Goal: Task Accomplishment & Management: Use online tool/utility

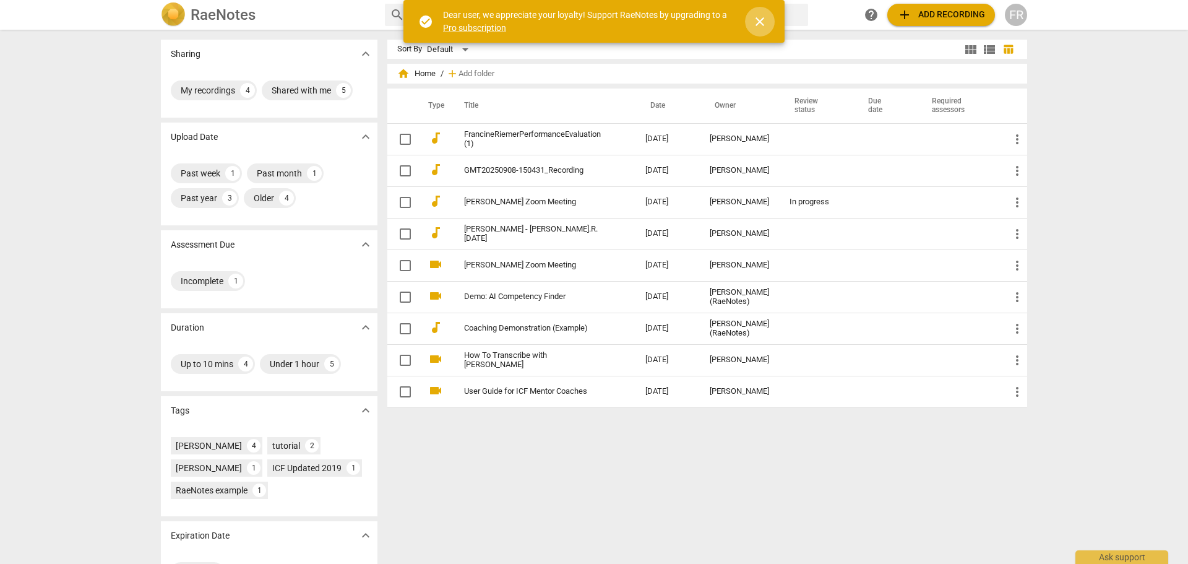
click at [761, 25] on span "close" at bounding box center [760, 21] width 15 height 15
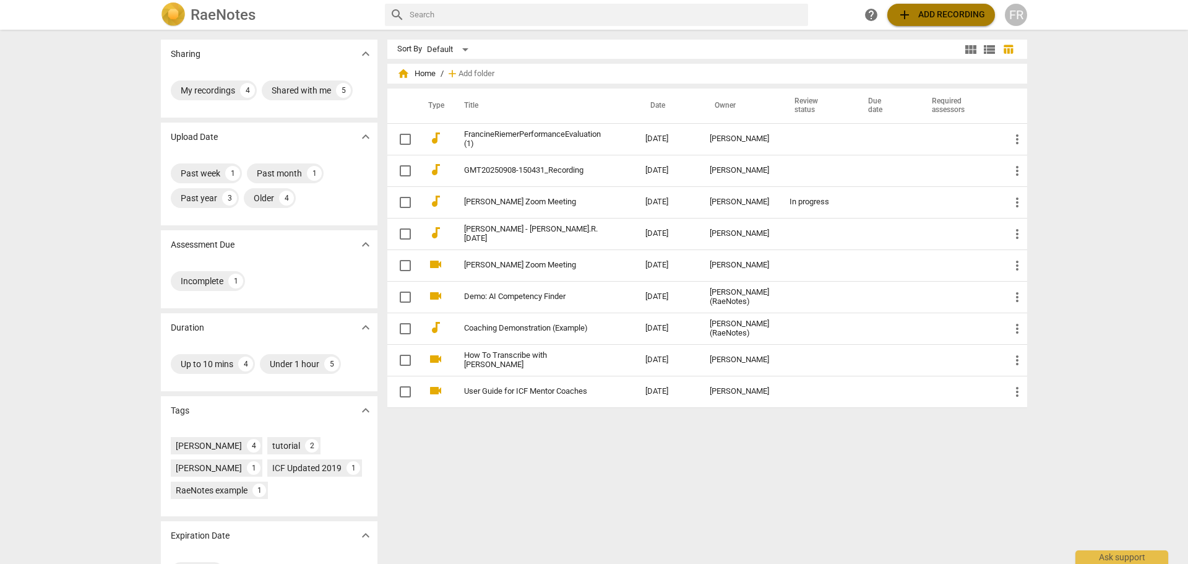
click at [916, 17] on span "add Add recording" at bounding box center [941, 14] width 88 height 15
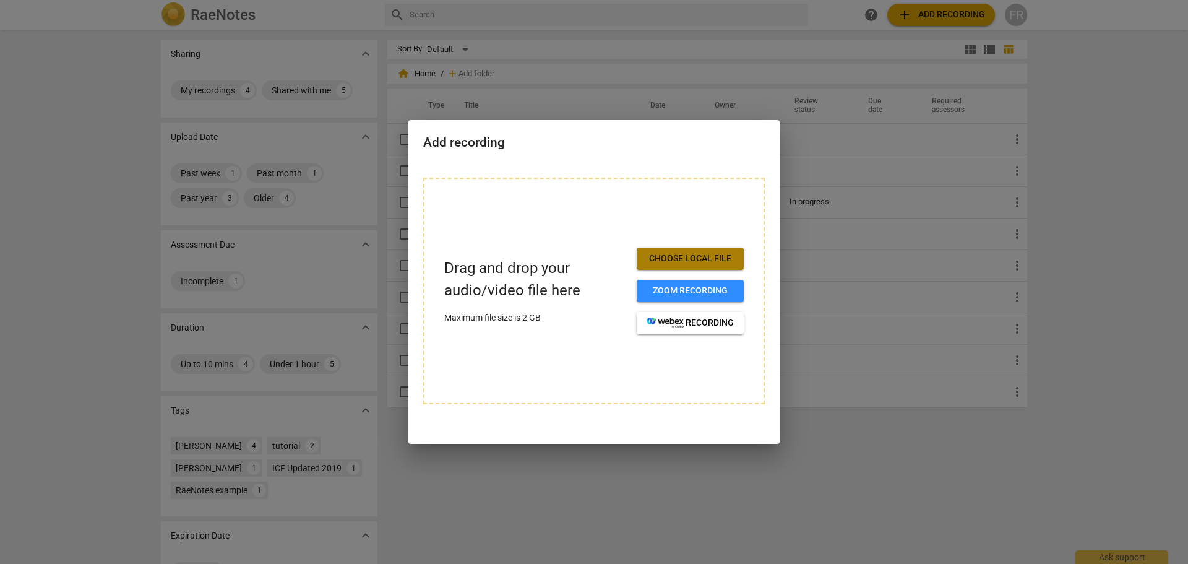
click at [644, 261] on button "Choose local file" at bounding box center [690, 259] width 107 height 22
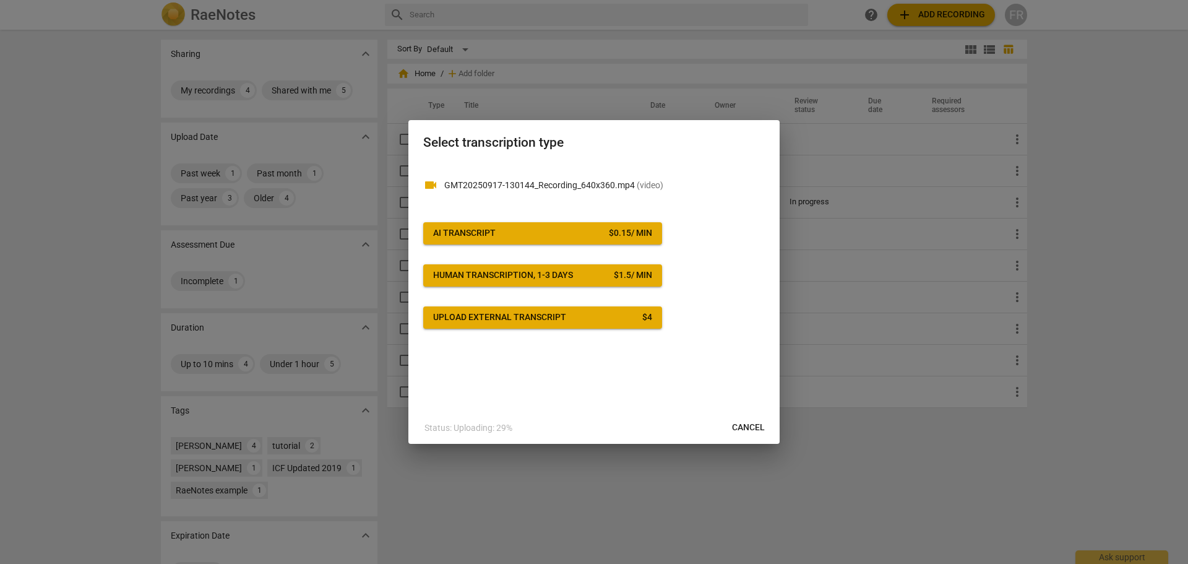
click at [524, 234] on span "AI Transcript $ 0.15 / min" at bounding box center [542, 233] width 219 height 12
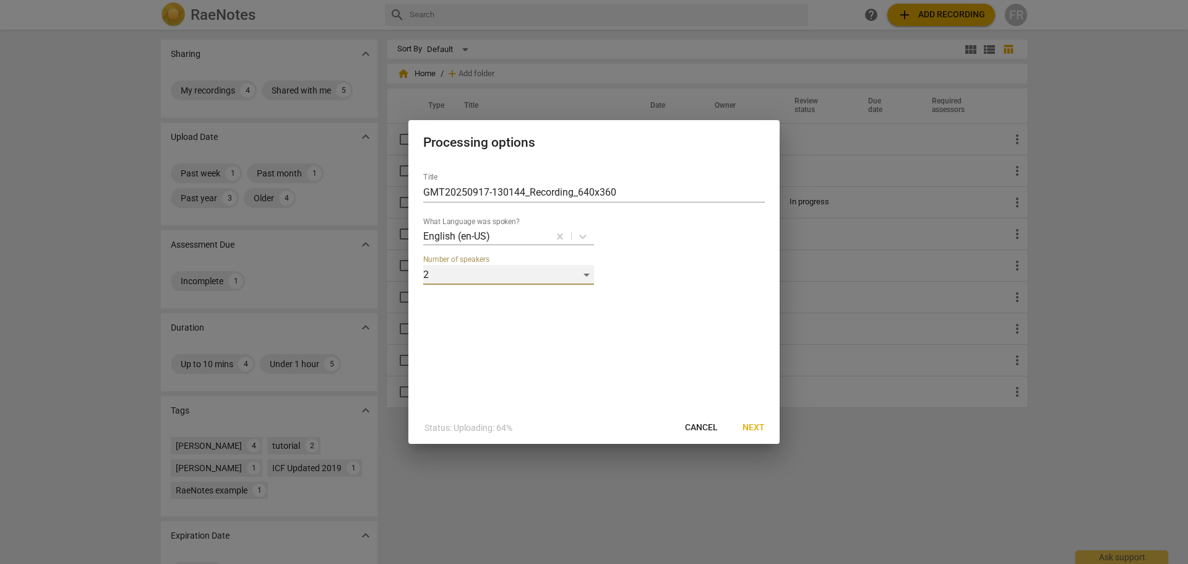
click at [584, 272] on div "2" at bounding box center [508, 275] width 171 height 20
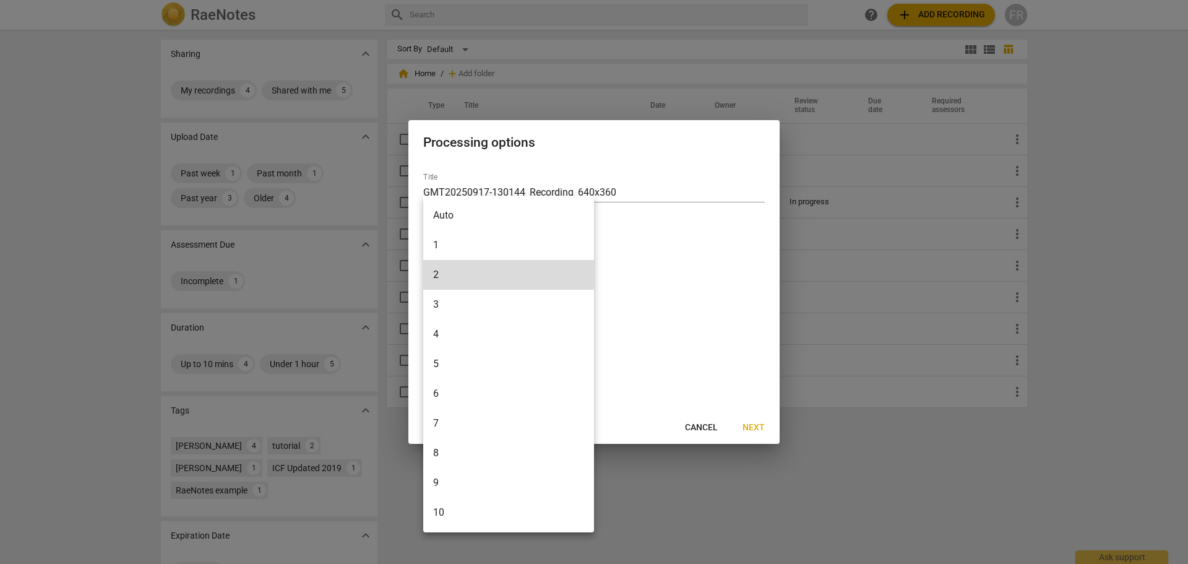
click at [625, 297] on div at bounding box center [594, 282] width 1188 height 564
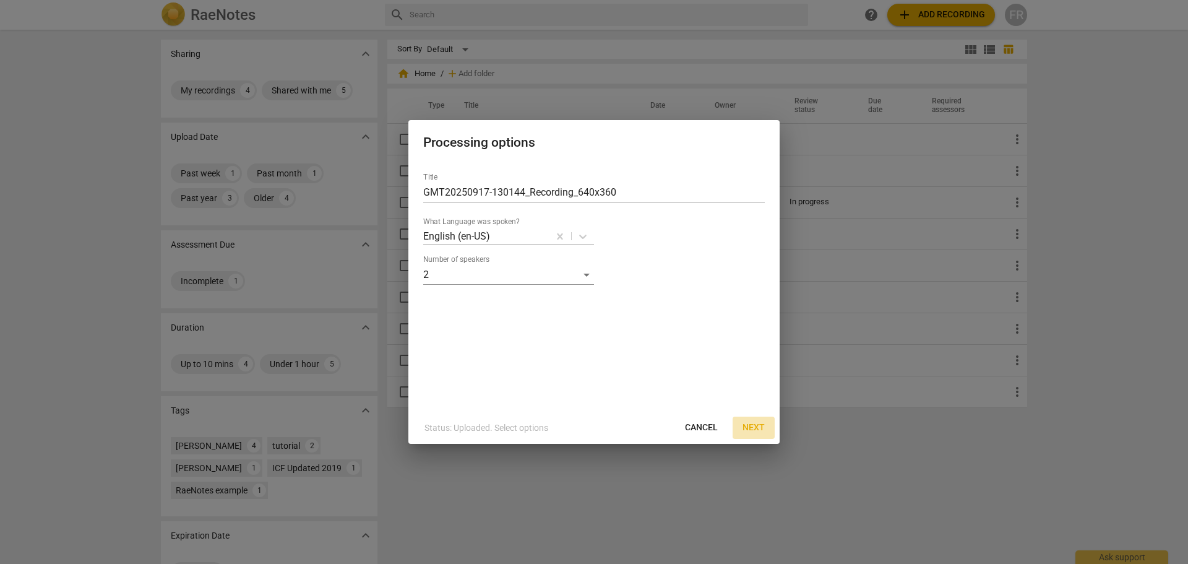
click at [758, 430] on span "Next" at bounding box center [754, 428] width 22 height 12
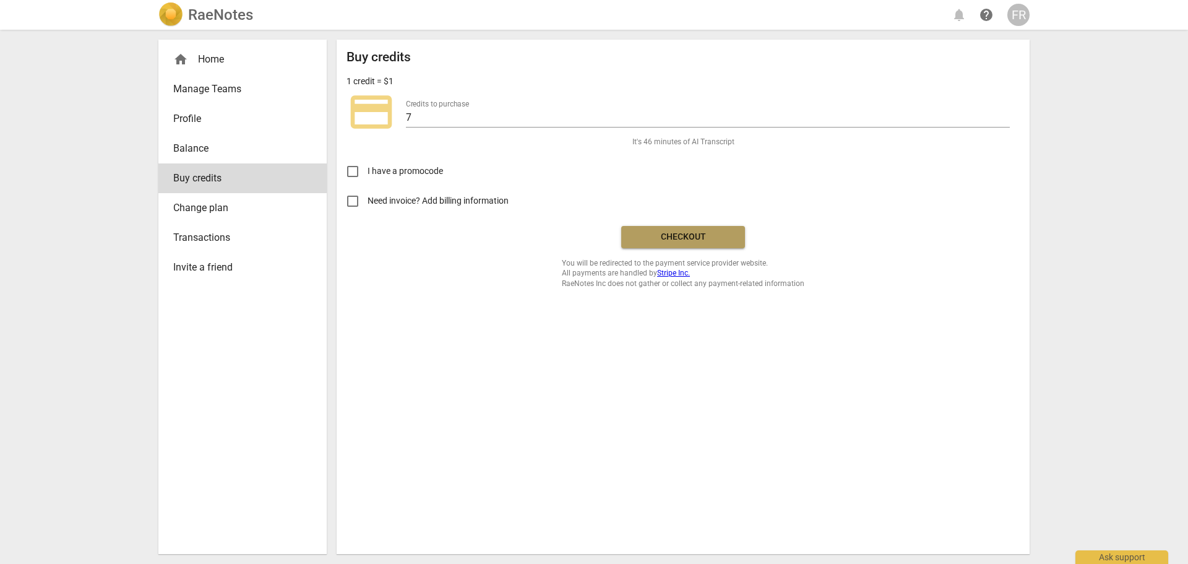
click at [674, 235] on span "Checkout" at bounding box center [683, 237] width 104 height 12
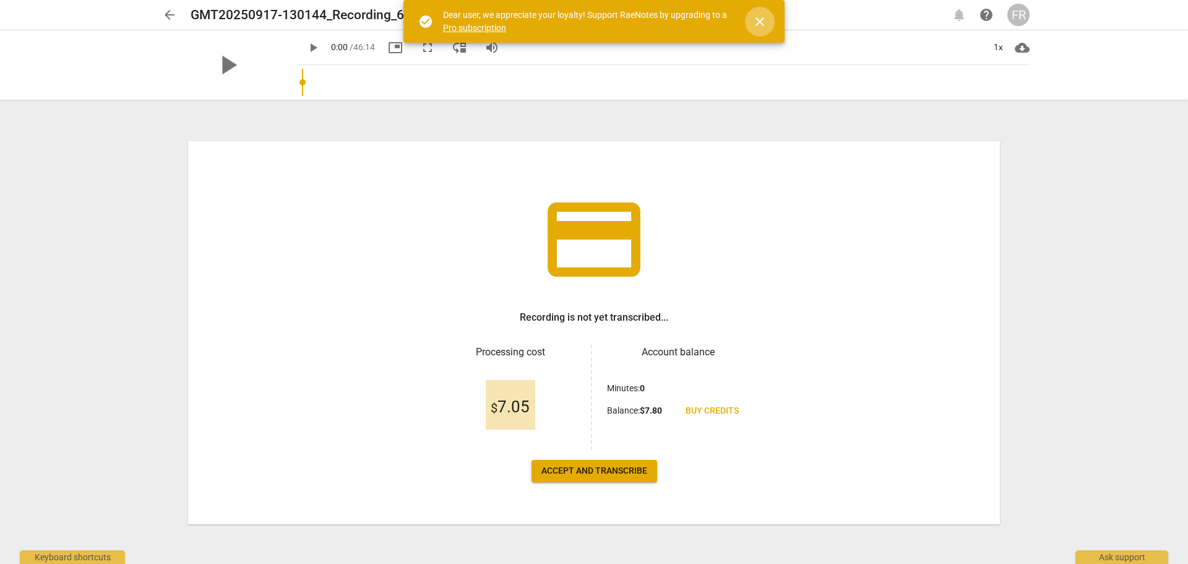
click at [770, 21] on span "close" at bounding box center [760, 21] width 30 height 15
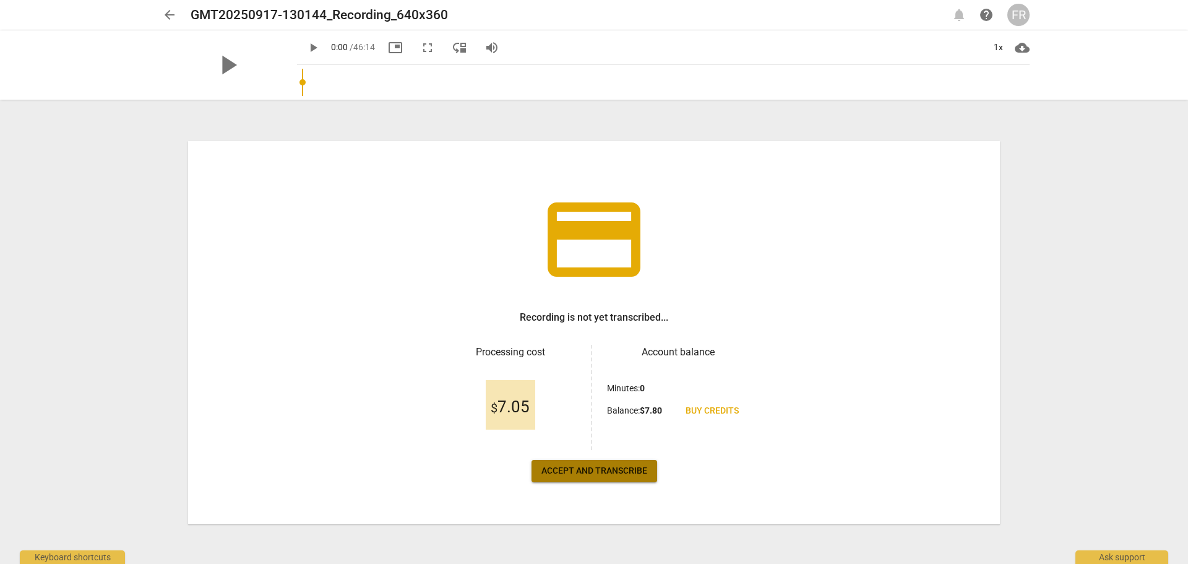
click at [566, 472] on span "Accept and transcribe" at bounding box center [595, 471] width 106 height 12
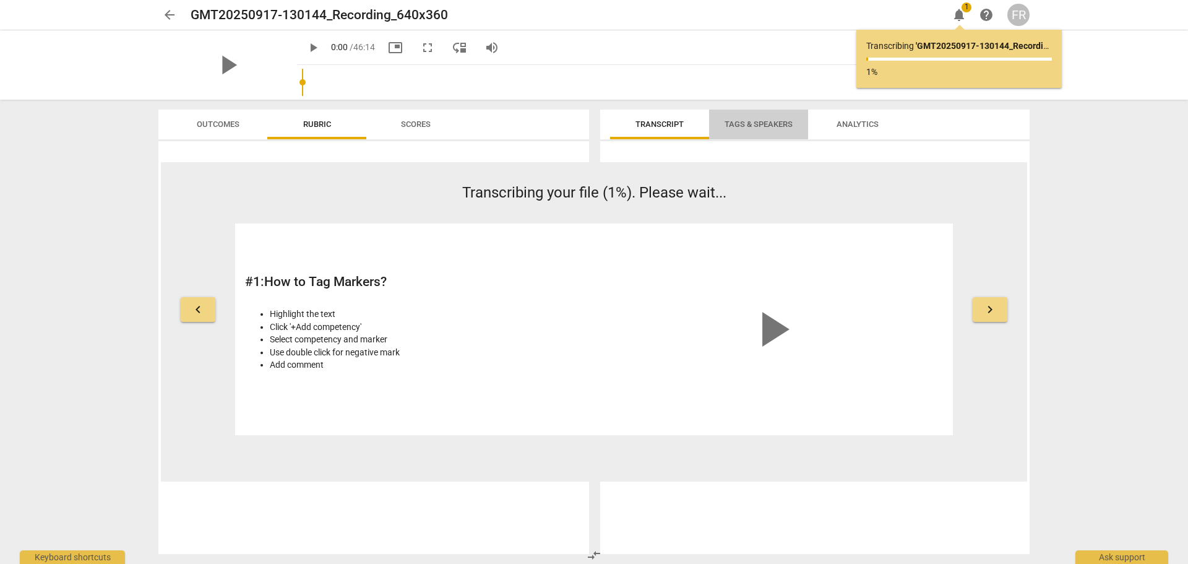
click at [746, 124] on span "Tags & Speakers" at bounding box center [759, 123] width 68 height 9
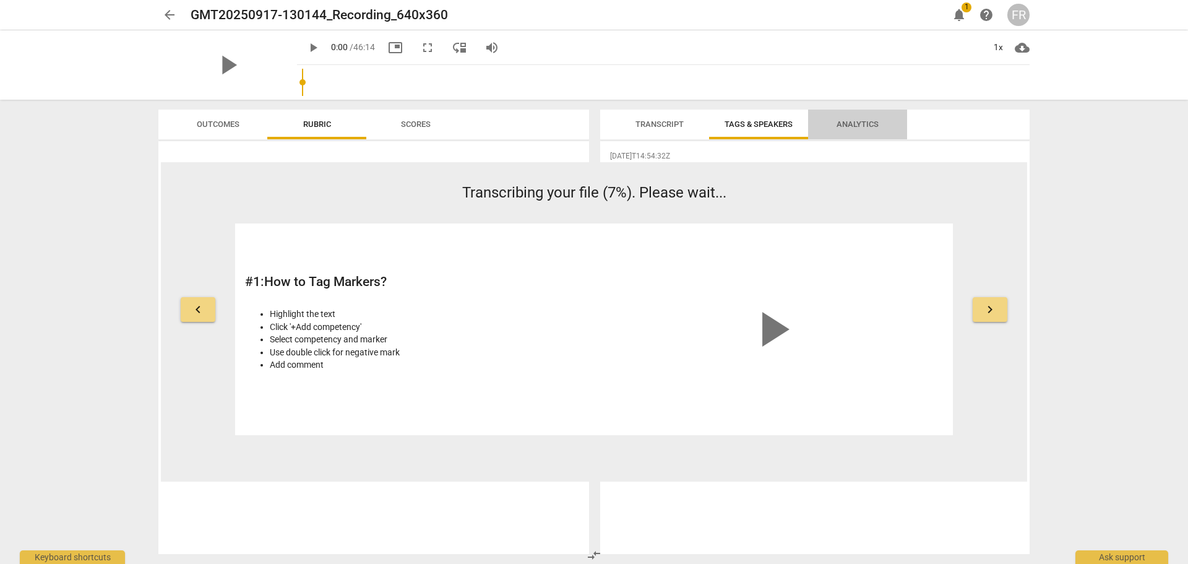
click at [843, 125] on span "Analytics" at bounding box center [858, 123] width 42 height 9
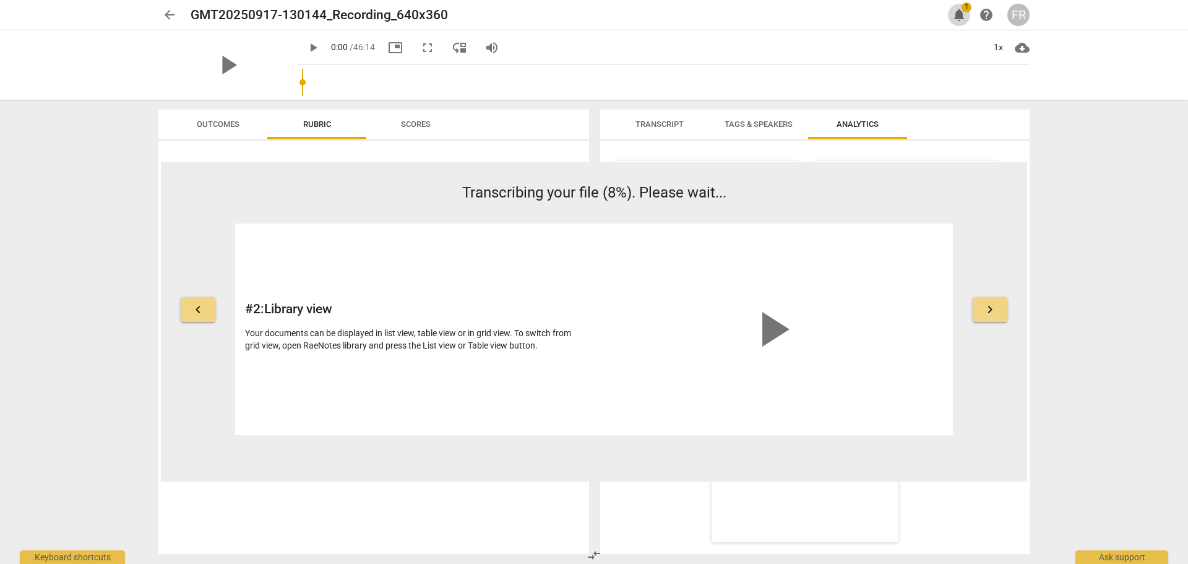
click at [967, 7] on span "1" at bounding box center [967, 7] width 10 height 10
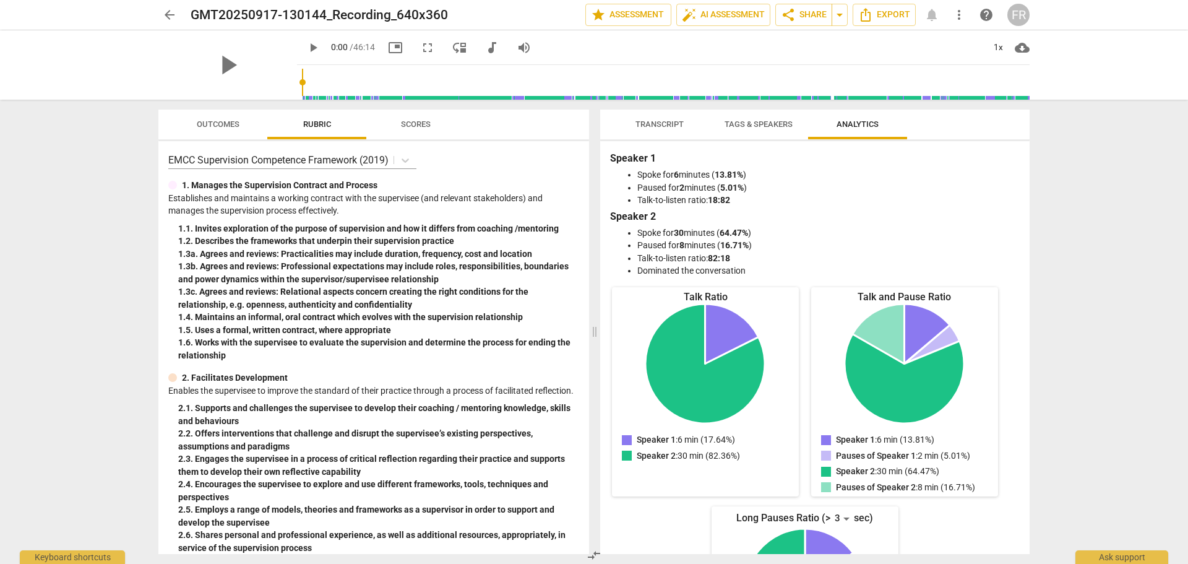
drag, startPoint x: 611, startPoint y: 127, endPoint x: 611, endPoint y: 146, distance: 19.2
click at [611, 146] on div "Transcript Tags & Speakers Analytics Speaker 1 18% Speaker 2 82% S1 play_arrow …" at bounding box center [815, 332] width 430 height 444
drag, startPoint x: 611, startPoint y: 146, endPoint x: 611, endPoint y: 168, distance: 21.7
click at [611, 168] on div "Speaker 1 Spoke for 6 minutes ( 13.81% ) Paused for 2 minutes ( 5.01% ) Talk-to…" at bounding box center [815, 347] width 430 height 413
click at [611, 168] on div "Speaker 1 Spoke for 6 minutes ( 13.81% ) Paused for 2 minutes ( 5.01% ) Talk-to…" at bounding box center [815, 214] width 410 height 126
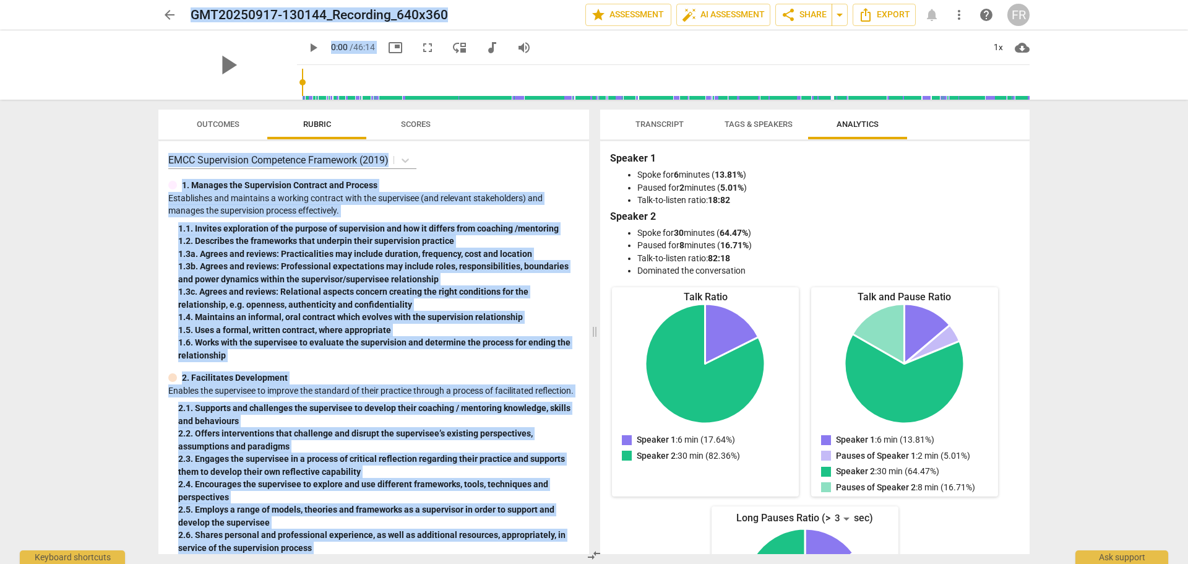
scroll to position [147, 0]
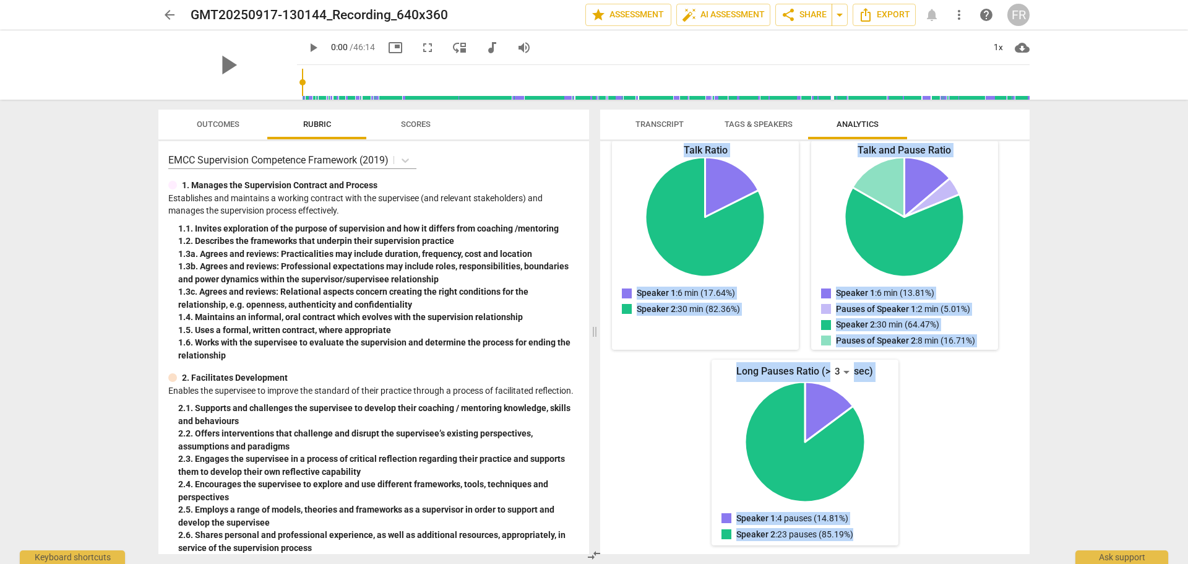
drag, startPoint x: 612, startPoint y: 162, endPoint x: 940, endPoint y: 542, distance: 502.1
click at [940, 542] on div "Speaker 1 Spoke for 6 minutes ( 13.81% ) Paused for 2 minutes ( 5.01% ) Talk-to…" at bounding box center [815, 347] width 430 height 413
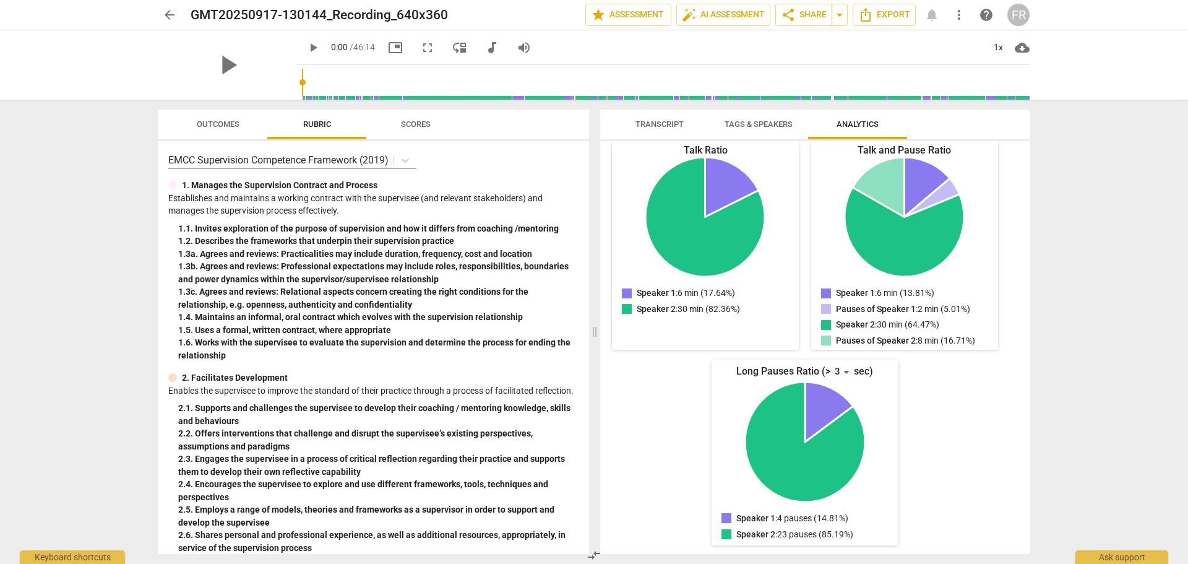
click at [1115, 478] on div "arrow_back GMT20250917-130144_Recording_640x360 edit star Assessment auto_fix_h…" at bounding box center [594, 282] width 1188 height 564
click at [919, 461] on div "Talk Ratio Speaker 1: 6 min (17.64%) Speaker 2: 30 min (82.36%) Speaker 1 : 6 m…" at bounding box center [805, 343] width 390 height 405
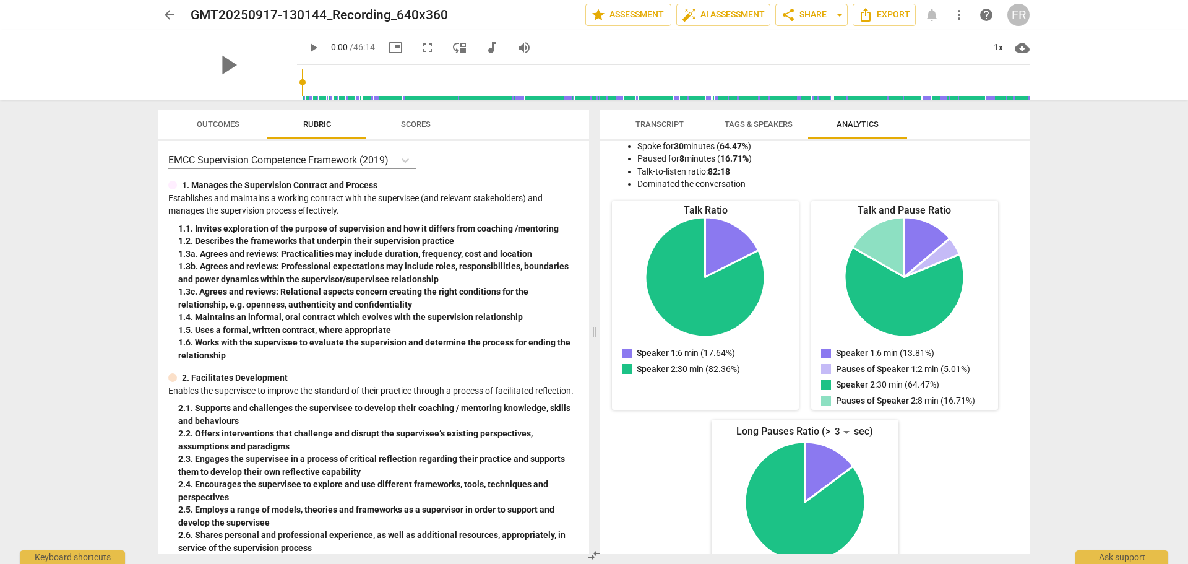
scroll to position [0, 0]
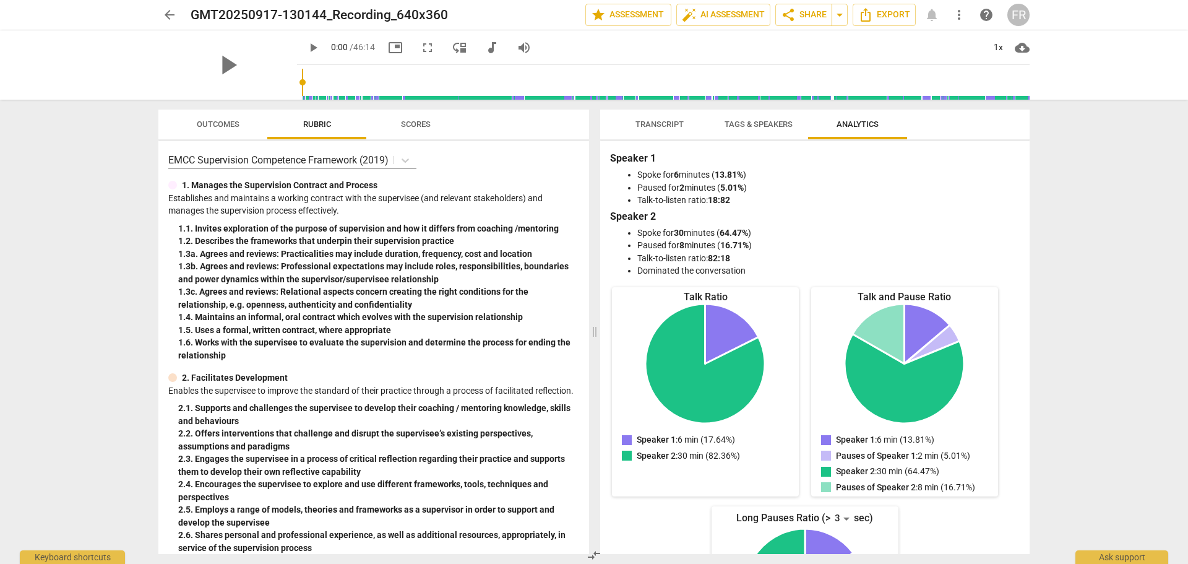
click at [761, 119] on span "Tags & Speakers" at bounding box center [759, 123] width 68 height 9
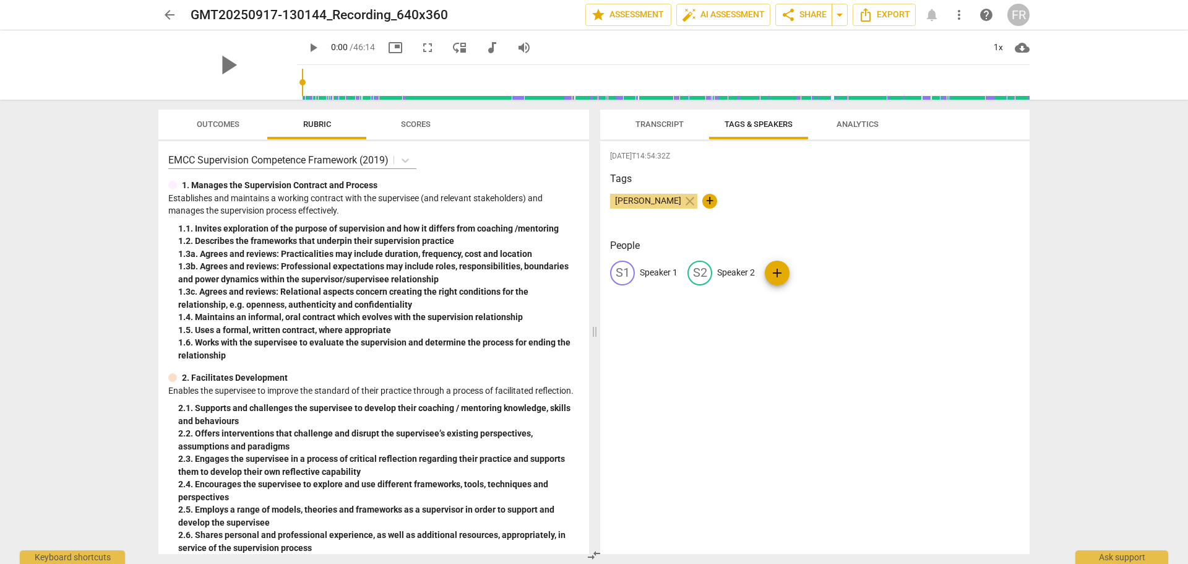
click at [662, 275] on p "Speaker 1" at bounding box center [659, 272] width 38 height 13
click at [620, 272] on span "edit" at bounding box center [622, 273] width 15 height 15
type input "Coach"
click at [819, 275] on p "Speaker 2" at bounding box center [817, 272] width 38 height 13
click at [691, 273] on span "edit" at bounding box center [687, 273] width 15 height 15
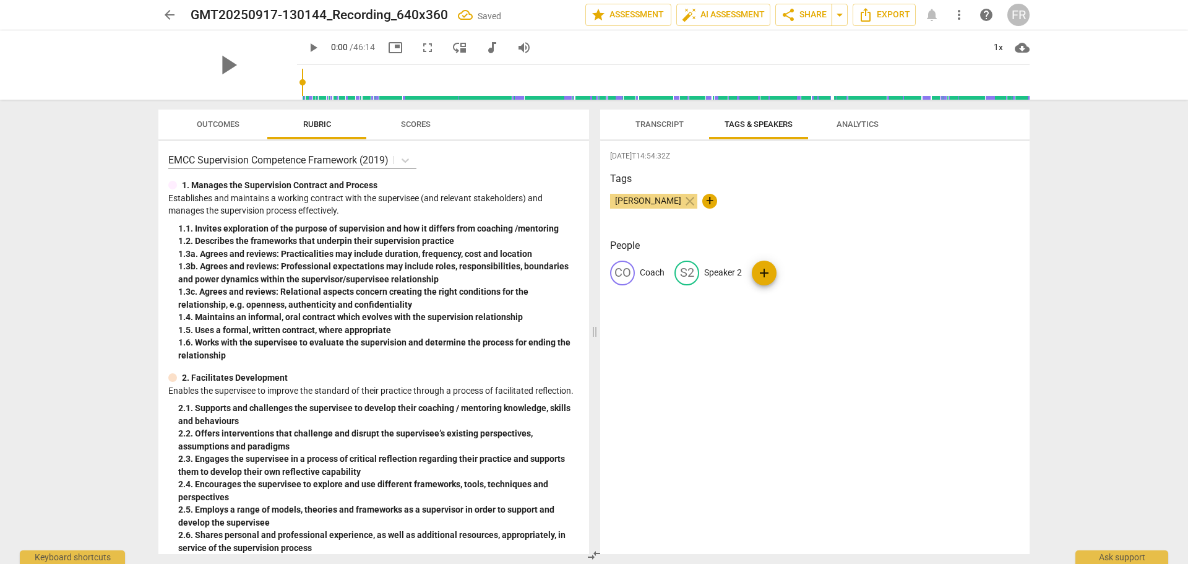
click at [691, 273] on div "S2" at bounding box center [687, 273] width 25 height 25
type input "Client"
click at [854, 345] on div "2025-09-17T14:54:32Z Tags Francine Riemer close + People CO Coach edit Client d…" at bounding box center [815, 347] width 430 height 413
click at [868, 123] on span "Analytics" at bounding box center [858, 123] width 42 height 9
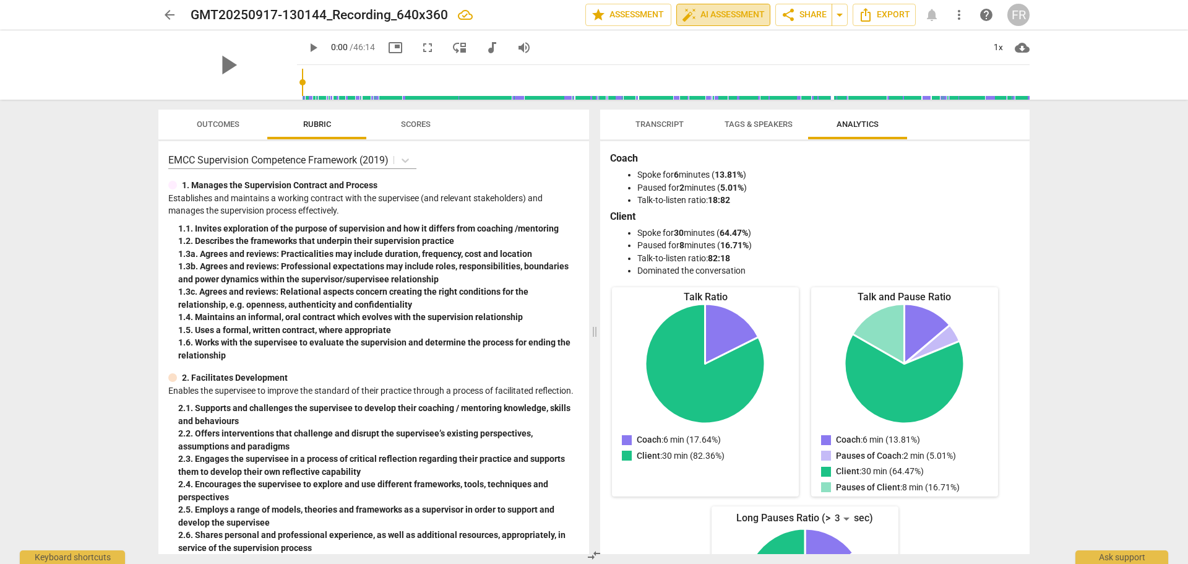
click at [754, 9] on span "auto_fix_high AI Assessment" at bounding box center [723, 14] width 83 height 15
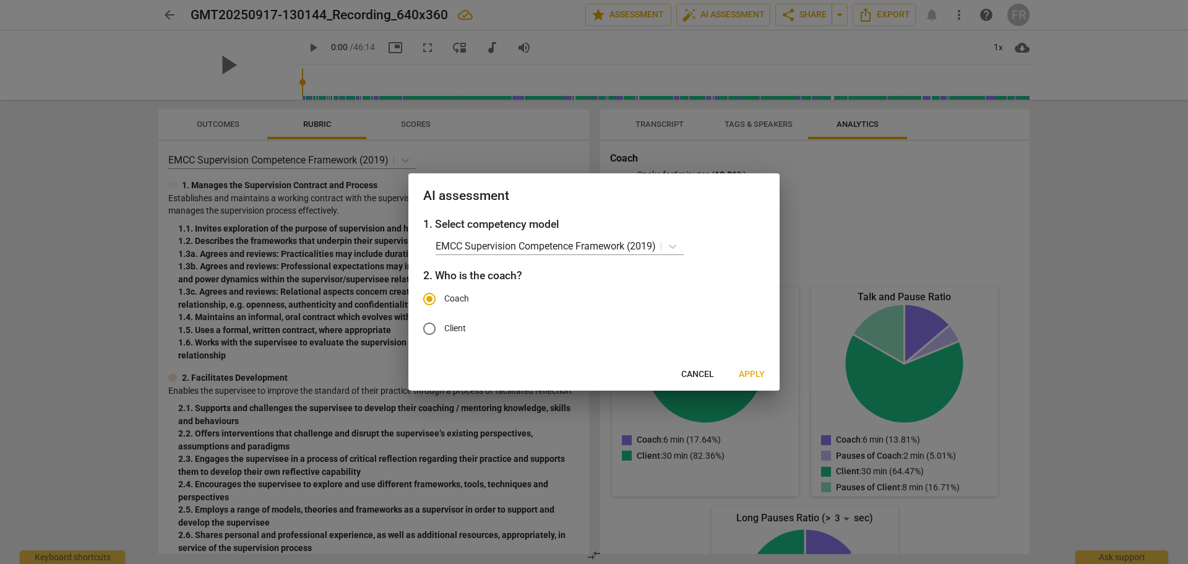
click at [882, 277] on div at bounding box center [594, 282] width 1188 height 564
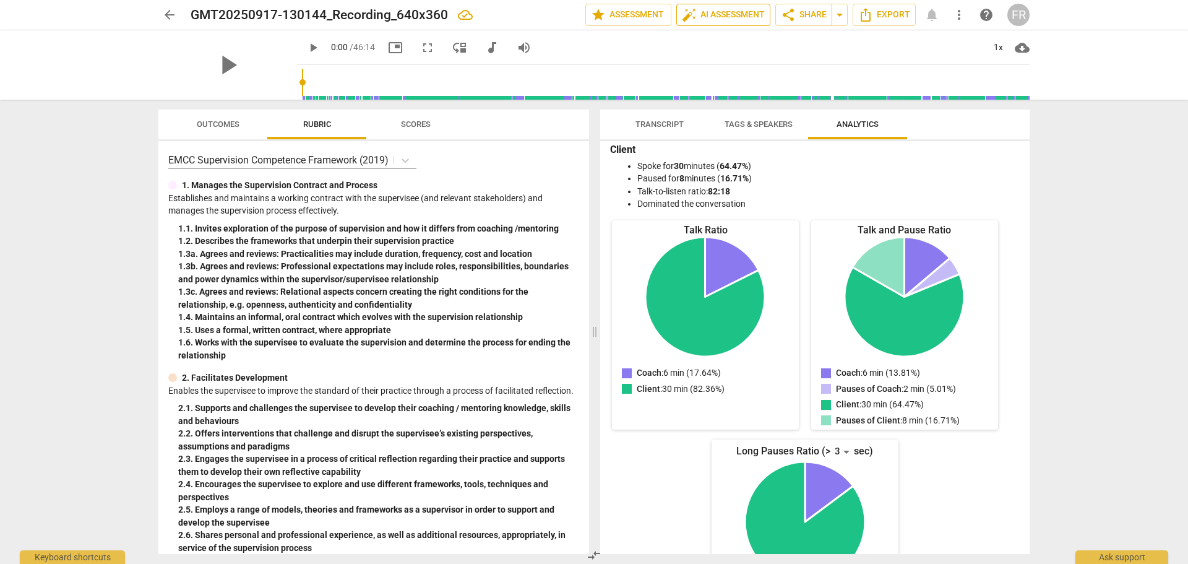
scroll to position [147, 0]
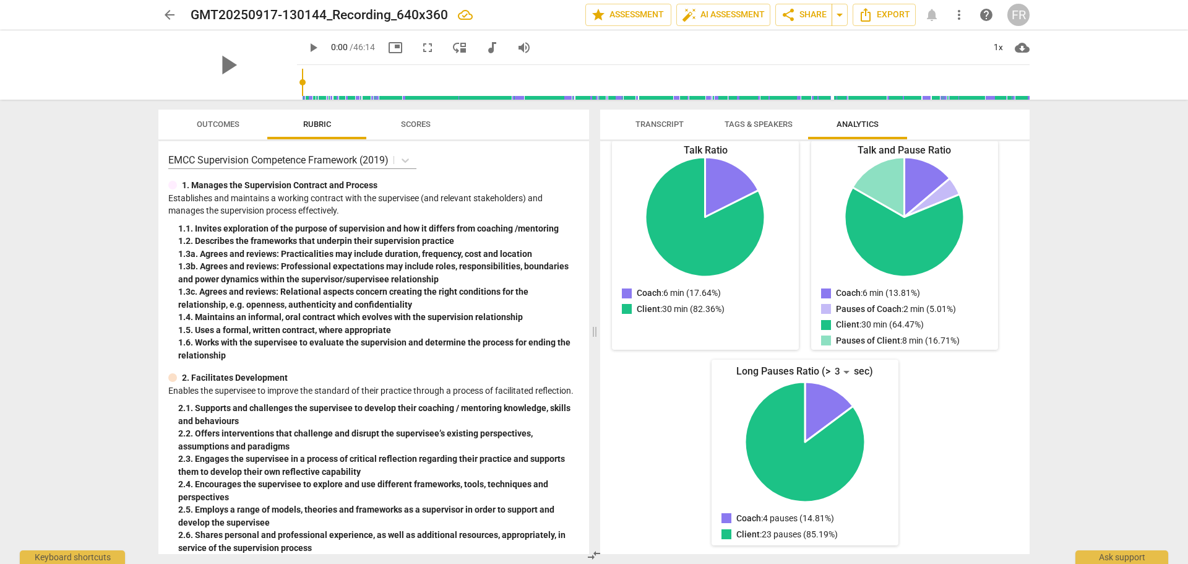
click at [656, 123] on span "Transcript" at bounding box center [660, 123] width 48 height 9
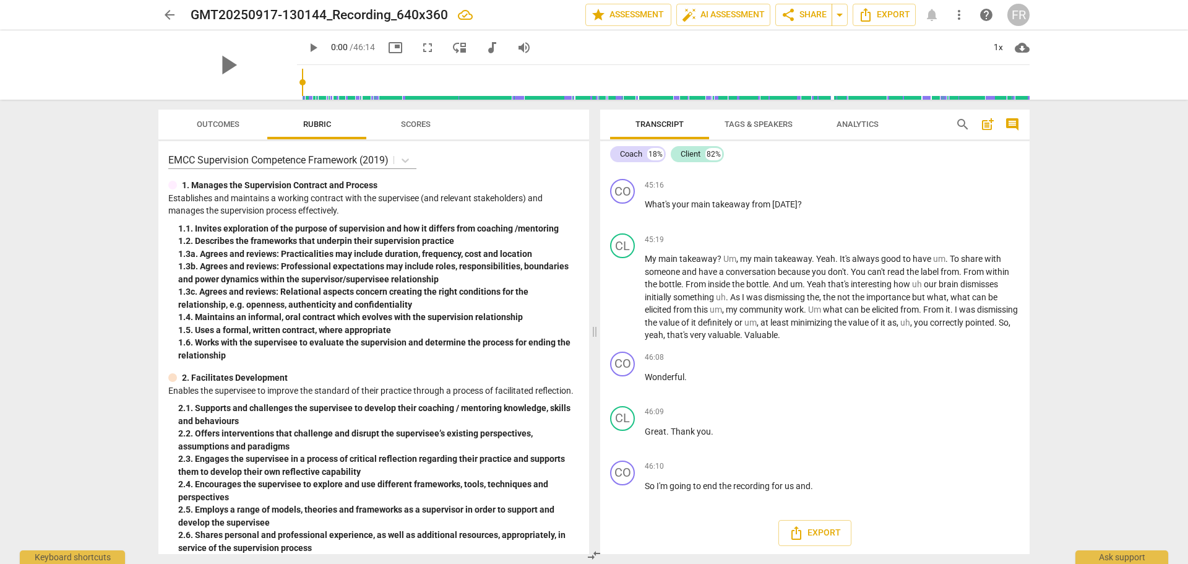
scroll to position [9239, 0]
click at [858, 15] on icon "Export" at bounding box center [865, 14] width 15 height 15
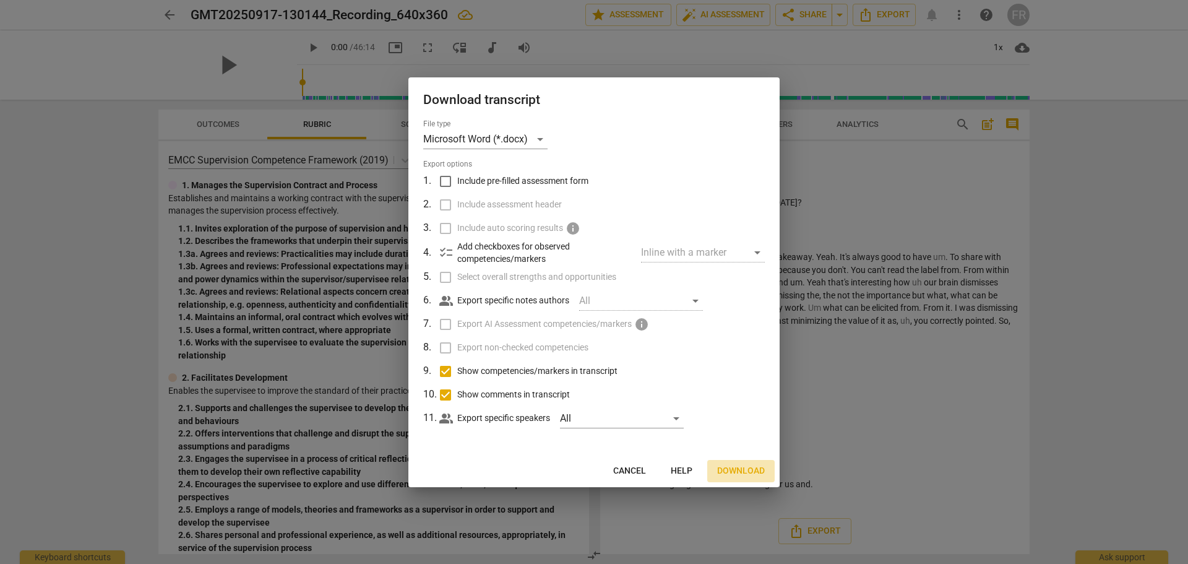
click at [722, 470] on span "Download" at bounding box center [741, 471] width 48 height 12
